Goal: Find specific page/section: Find specific page/section

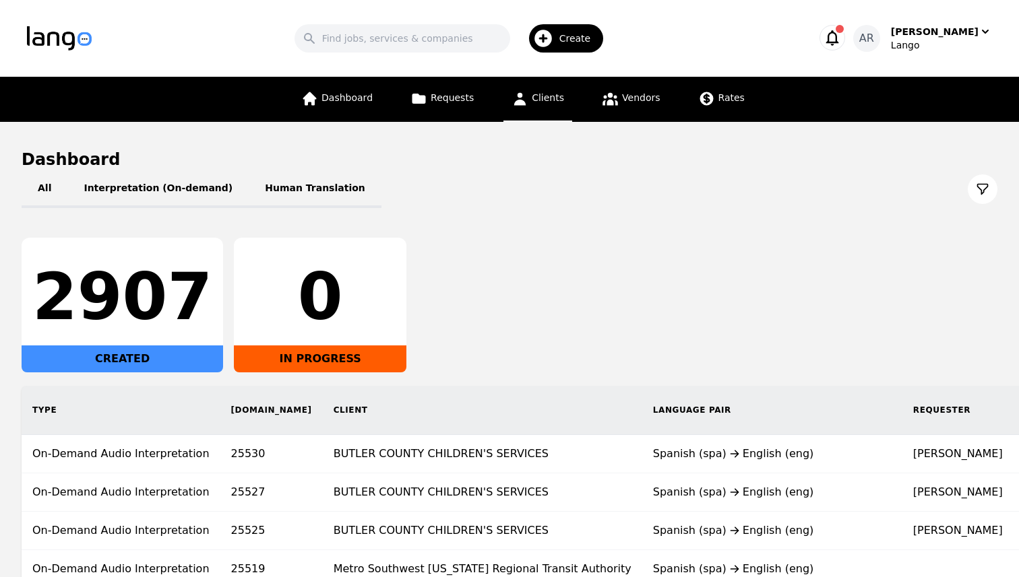
click at [522, 96] on icon at bounding box center [519, 98] width 17 height 17
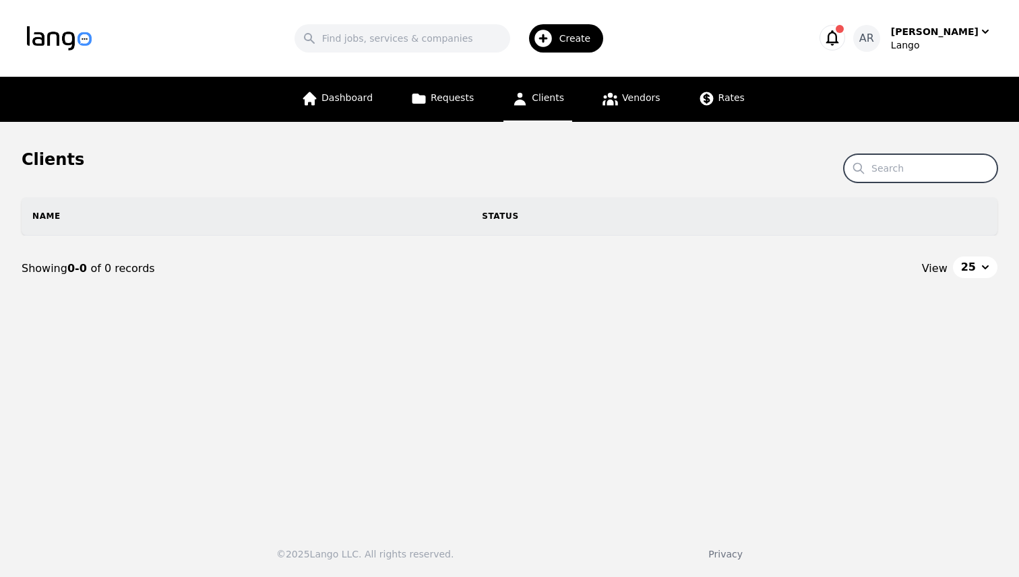
click at [912, 168] on input "Search" at bounding box center [920, 168] width 154 height 28
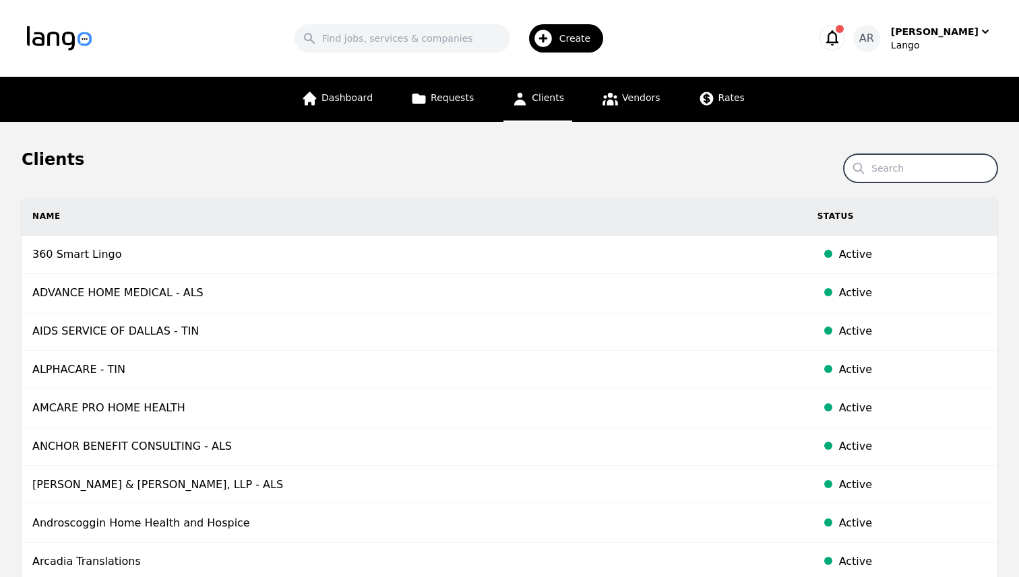
paste input "Acutrans"
type input "Acutrans"
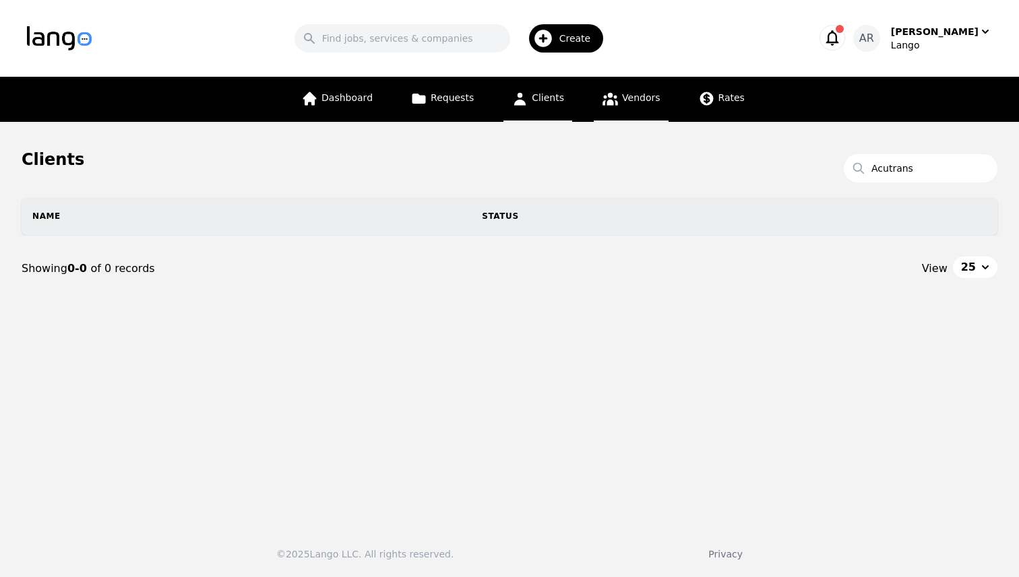
click at [636, 99] on span "Vendors" at bounding box center [641, 97] width 38 height 11
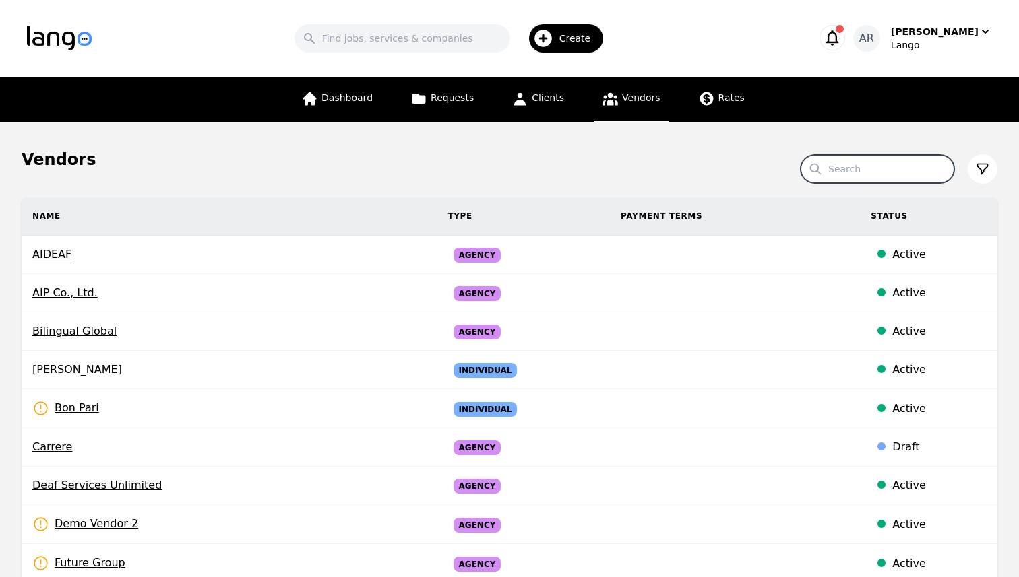
click at [866, 167] on input "Search" at bounding box center [877, 169] width 154 height 28
paste input "Acutrans"
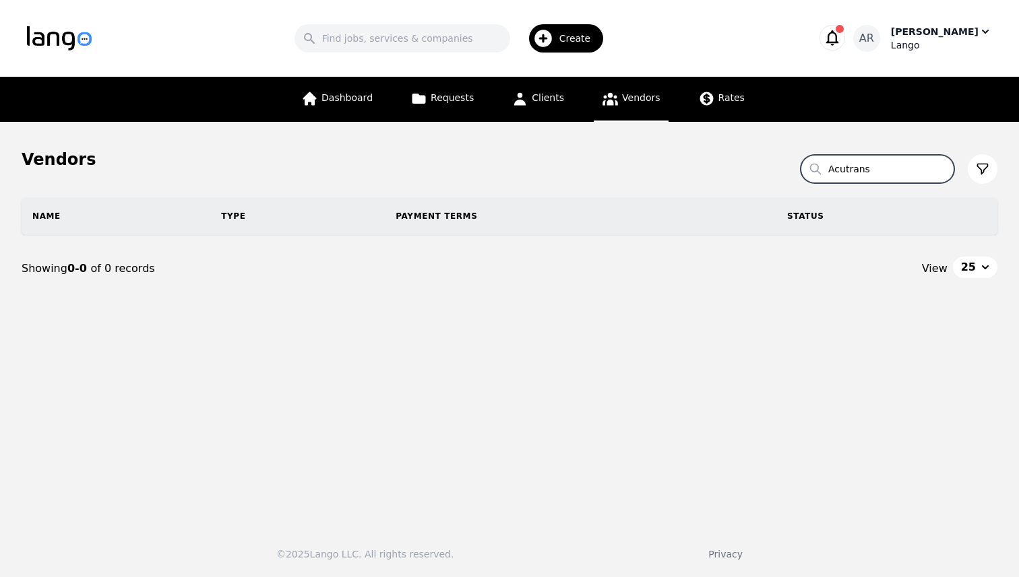
click at [959, 40] on div "Lango" at bounding box center [941, 44] width 101 height 13
type input "Acutrans"
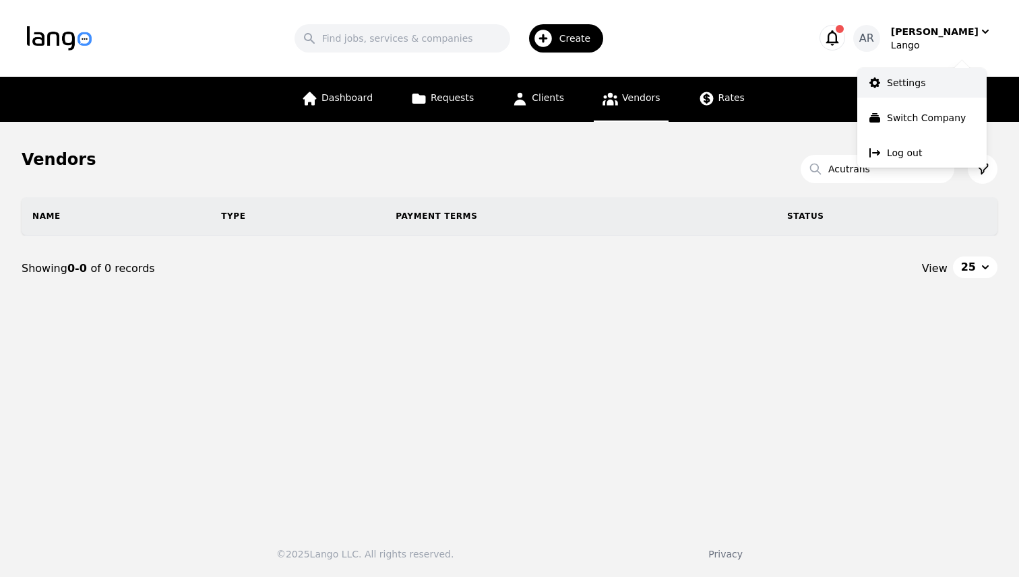
click at [918, 77] on p "Settings" at bounding box center [906, 82] width 38 height 13
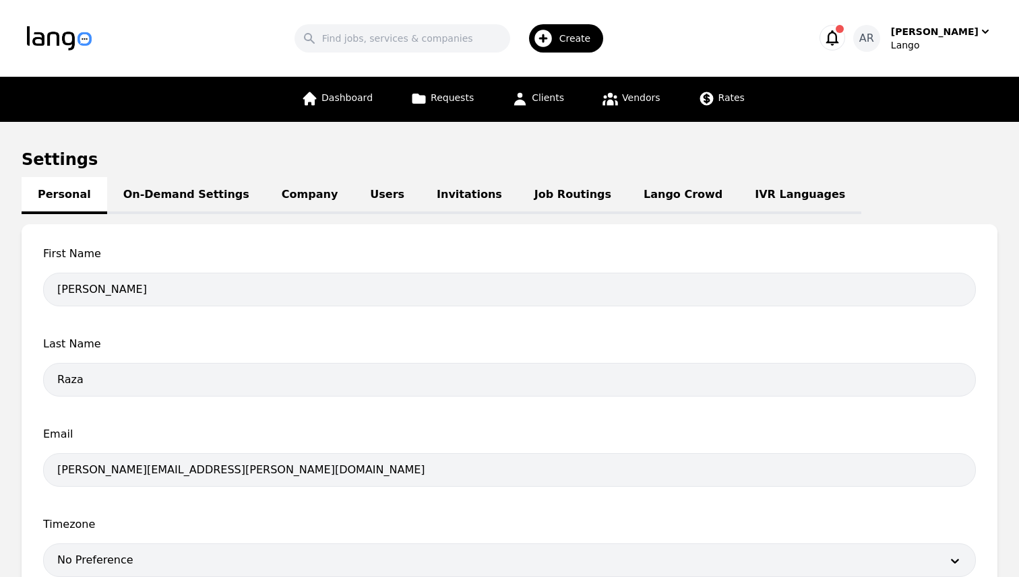
click at [354, 188] on link "Users" at bounding box center [387, 195] width 67 height 37
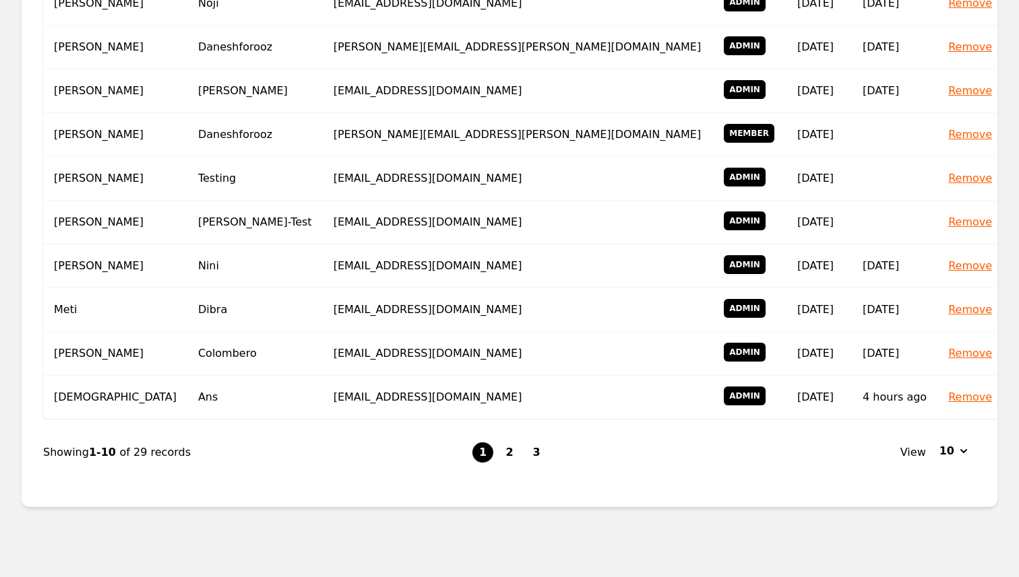
scroll to position [360, 0]
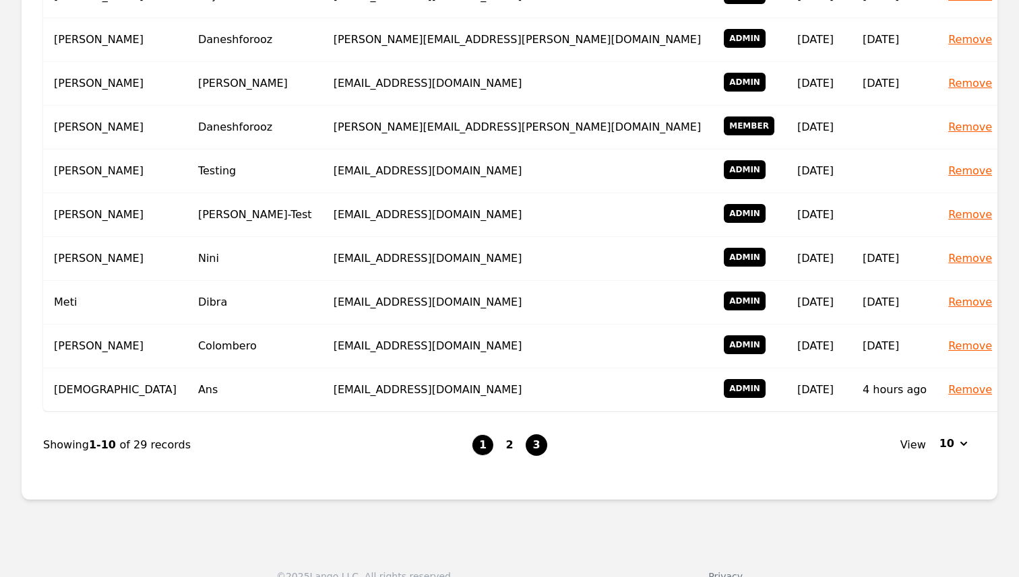
click at [535, 435] on button "3" at bounding box center [536, 446] width 22 height 22
